Goal: Task Accomplishment & Management: Use online tool/utility

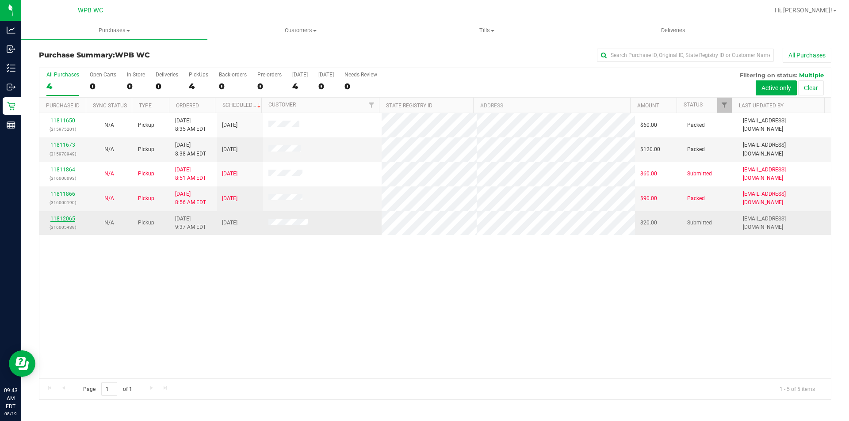
click at [66, 221] on link "11812065" at bounding box center [62, 219] width 25 height 6
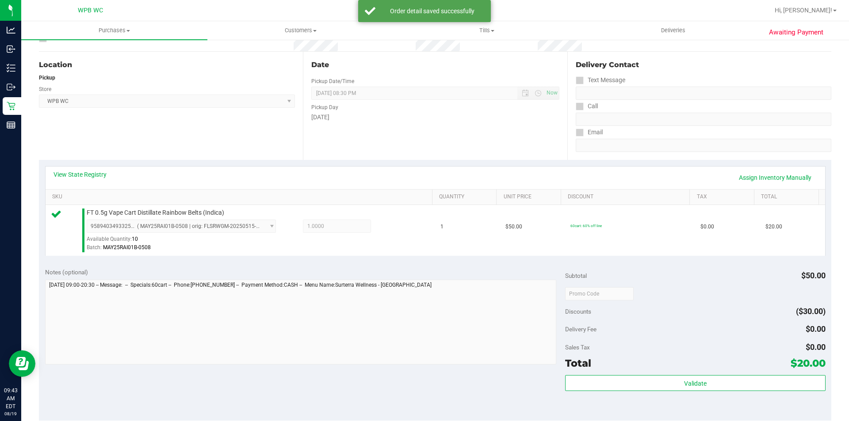
scroll to position [177, 0]
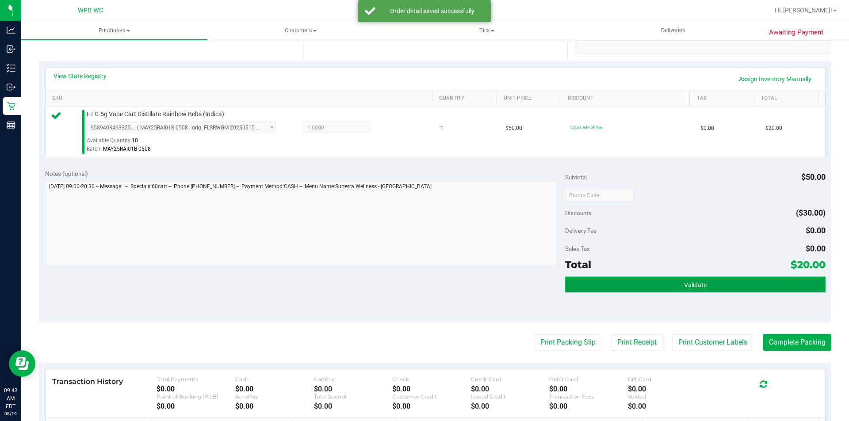
click at [618, 290] on button "Validate" at bounding box center [695, 285] width 260 height 16
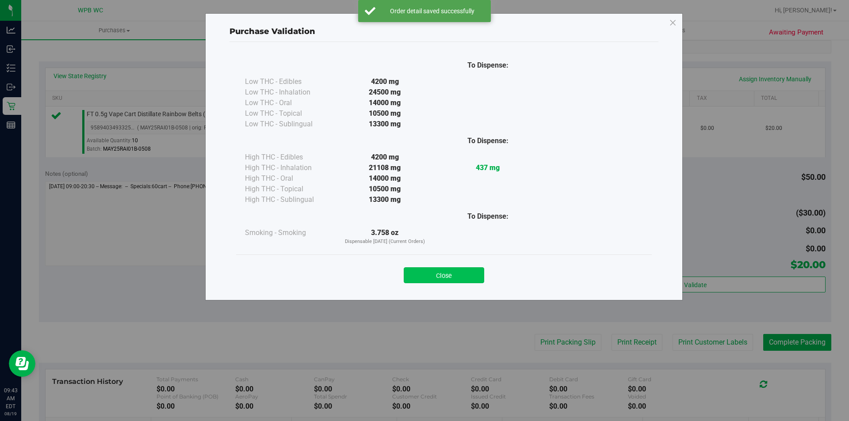
click at [450, 273] on button "Close" at bounding box center [444, 275] width 80 height 16
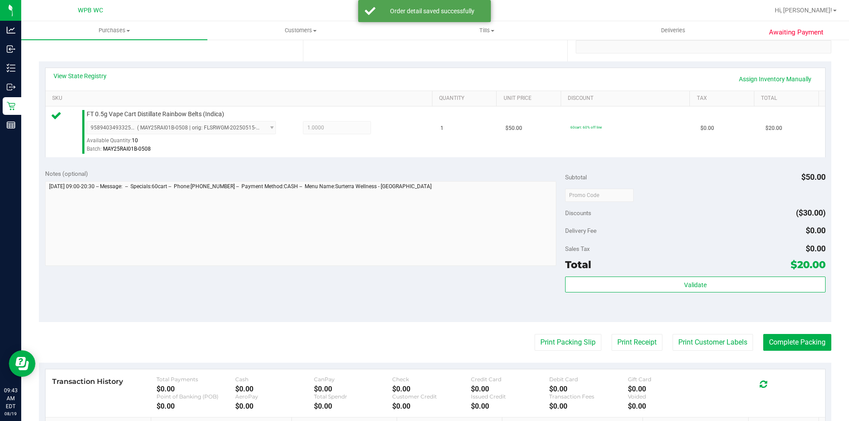
click at [560, 351] on purchase-details "Back Edit Purchase Cancel Purchase View Profile # 11812065 BioTrack ID: - Submi…" at bounding box center [435, 199] width 792 height 657
click at [558, 349] on button "Print Packing Slip" at bounding box center [567, 342] width 67 height 17
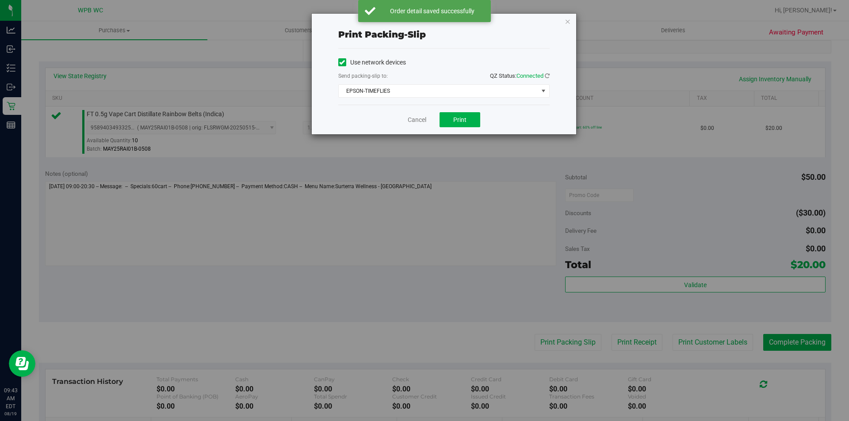
click at [469, 128] on div "Cancel Print" at bounding box center [443, 120] width 211 height 30
click at [467, 122] on button "Print" at bounding box center [459, 119] width 41 height 15
click at [416, 120] on link "Cancel" at bounding box center [417, 119] width 19 height 9
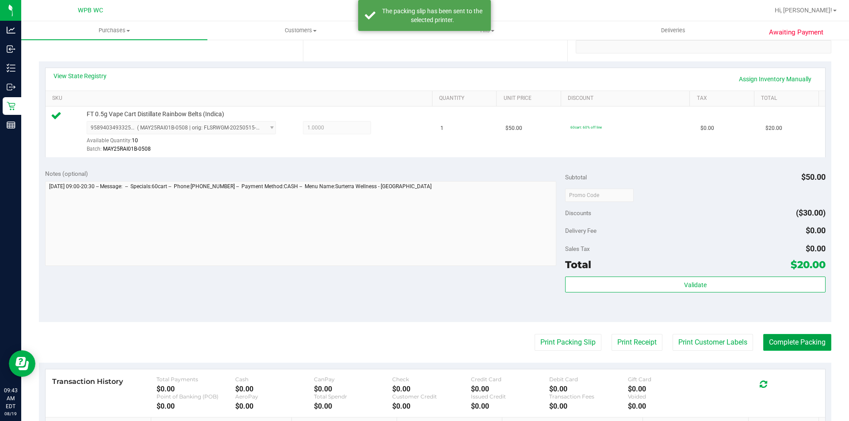
drag, startPoint x: 772, startPoint y: 336, endPoint x: 765, endPoint y: 339, distance: 7.7
click at [772, 336] on button "Complete Packing" at bounding box center [797, 342] width 68 height 17
